Goal: Navigation & Orientation: Go to known website

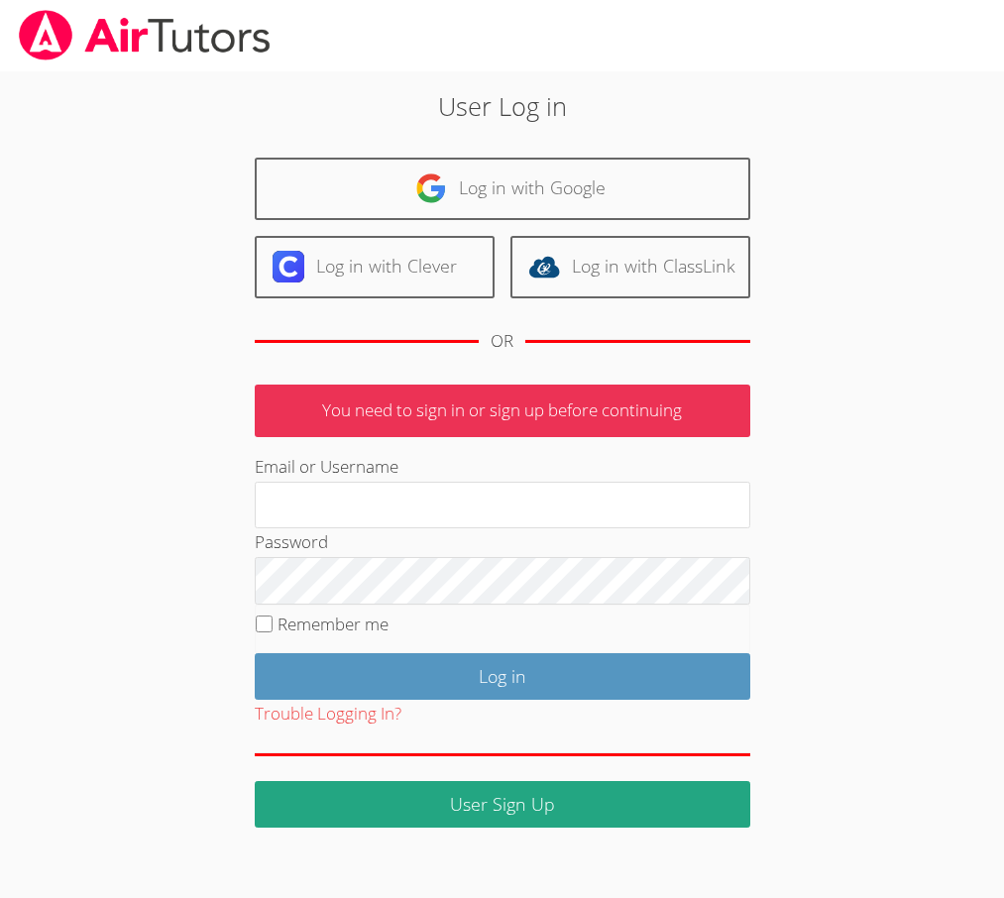
type input "mfoster17@att.net"
click at [155, 479] on div "User Log in Log in with Google Log in with Clever Log in with ClassLink OR You …" at bounding box center [502, 457] width 722 height 740
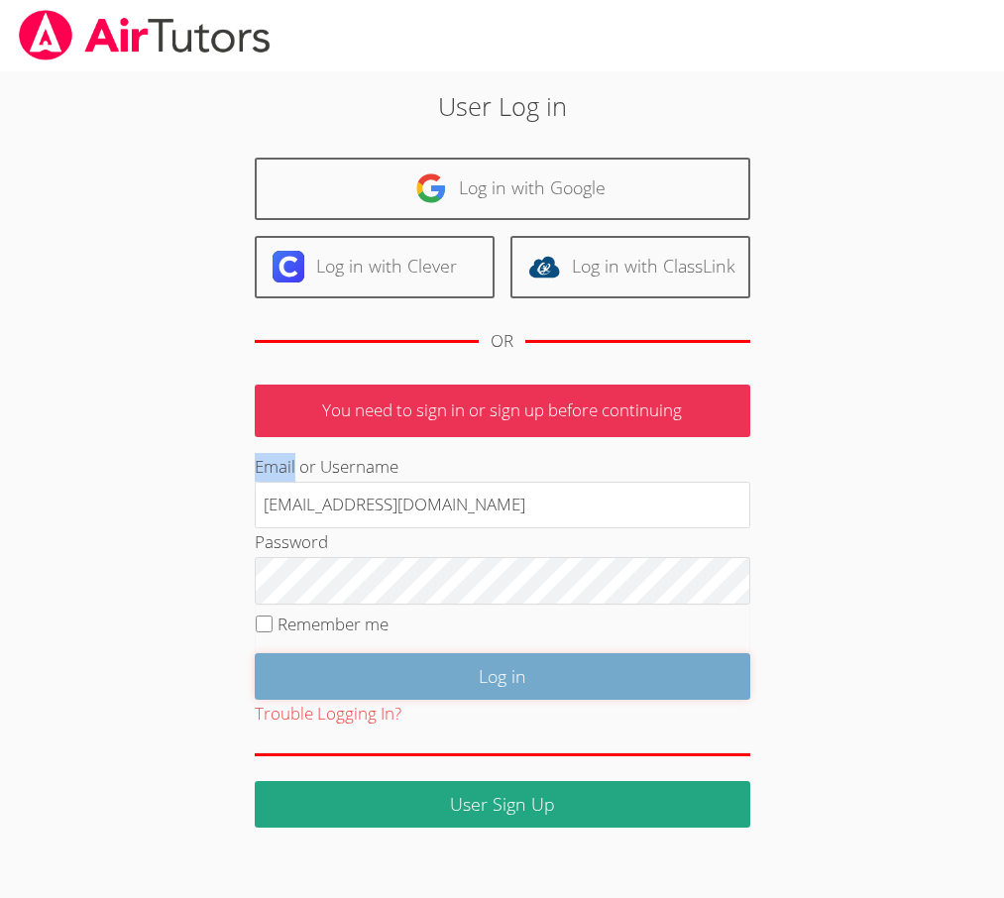
click at [524, 700] on input "Log in" at bounding box center [502, 676] width 495 height 47
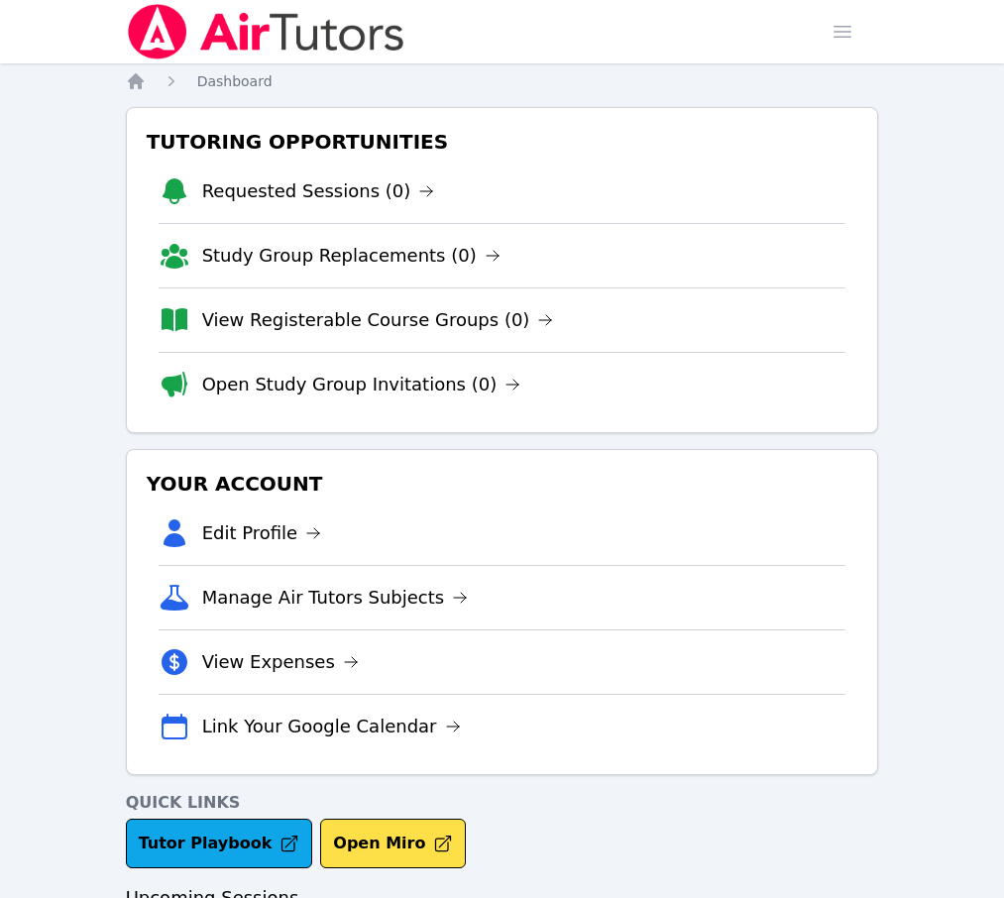
scroll to position [150, 0]
